Goal: Find specific page/section: Find specific page/section

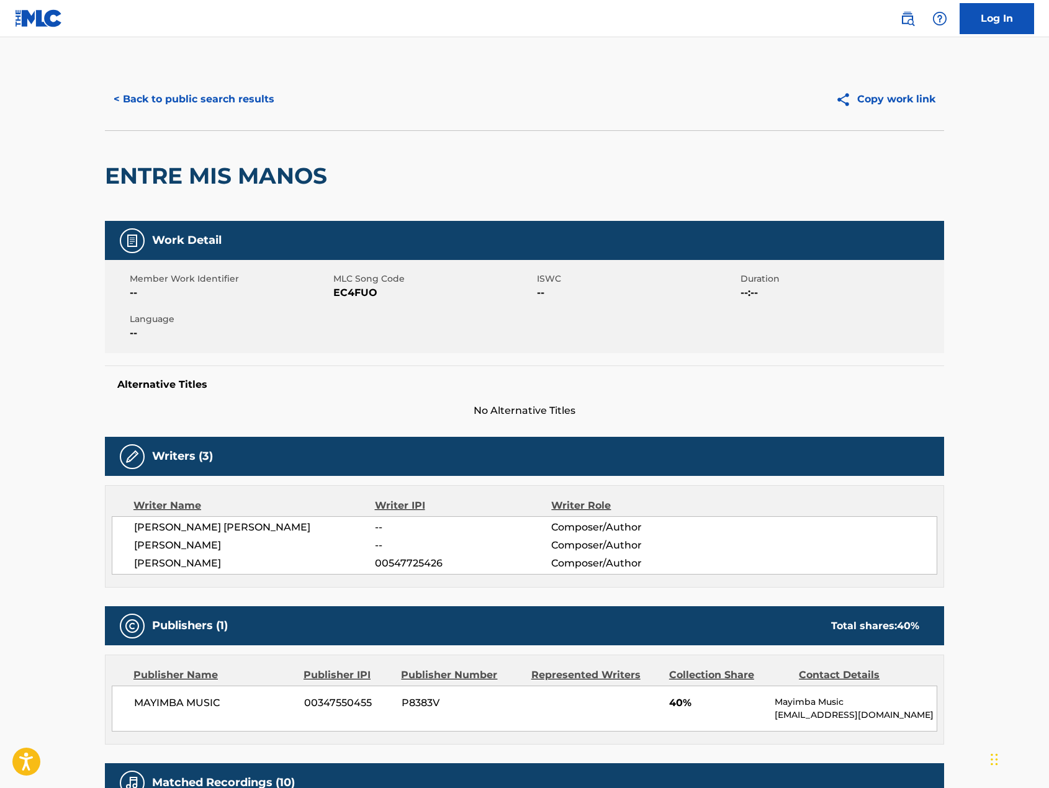
click at [133, 94] on button "< Back to public search results" at bounding box center [194, 99] width 178 height 31
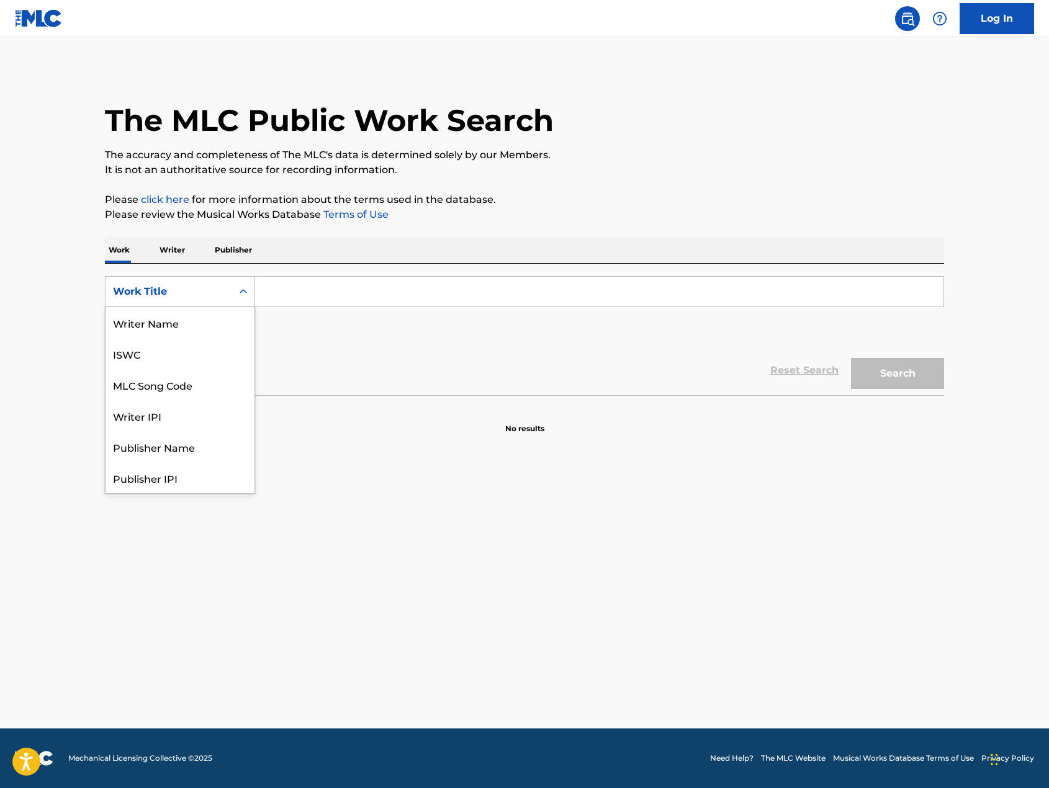
click at [239, 290] on icon "Search Form" at bounding box center [243, 292] width 12 height 12
click at [143, 474] on div "Work Title" at bounding box center [180, 477] width 149 height 31
click at [279, 294] on input "Search Form" at bounding box center [599, 292] width 688 height 30
